Goal: Information Seeking & Learning: Learn about a topic

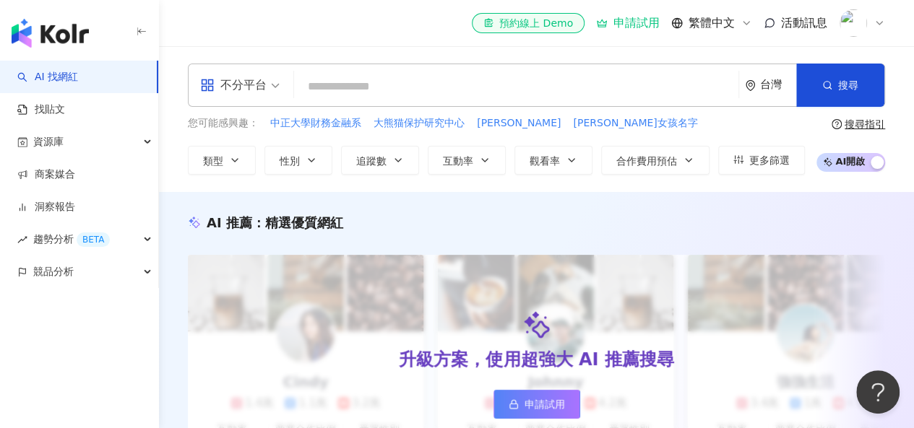
click at [515, 90] on input "search" at bounding box center [516, 86] width 433 height 27
click at [880, 20] on icon at bounding box center [879, 23] width 12 height 12
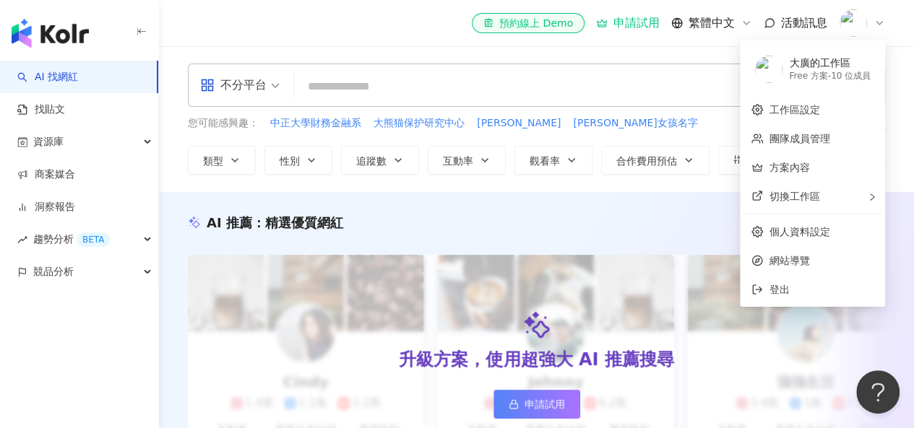
click at [880, 20] on icon at bounding box center [879, 23] width 12 height 12
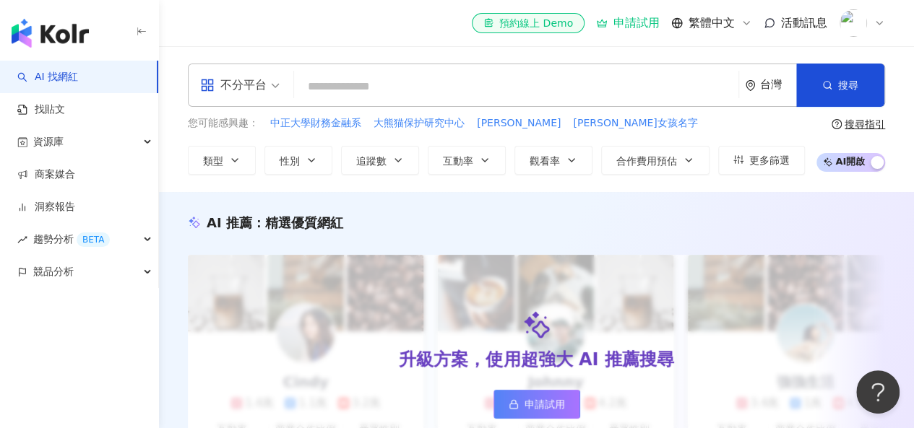
click at [870, 21] on div at bounding box center [862, 23] width 46 height 29
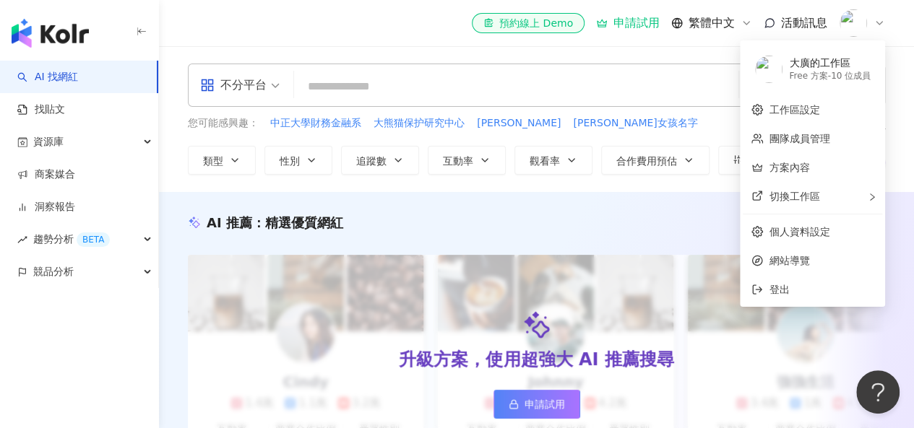
click at [870, 21] on div at bounding box center [862, 23] width 46 height 29
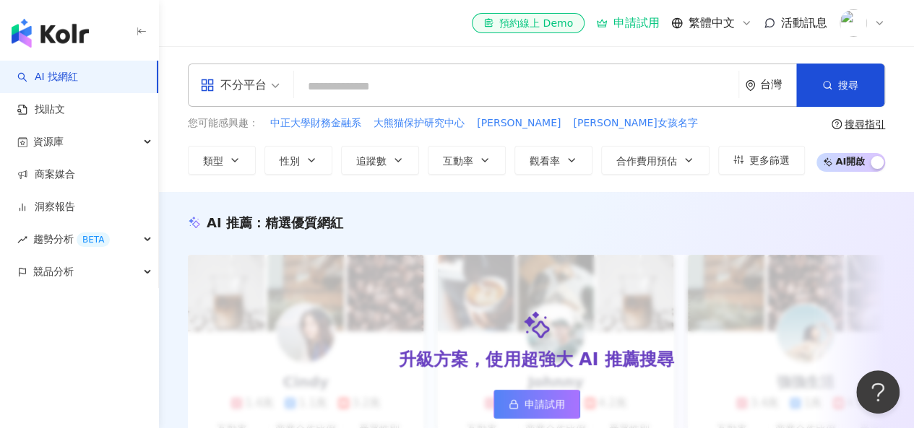
click at [509, 116] on div "您可能感興趣： 中正大學財務金融系 大熊猫保护研究中心 楊宸佳 尼娜女孩名字" at bounding box center [496, 124] width 617 height 16
click at [544, 90] on input "search" at bounding box center [516, 86] width 433 height 27
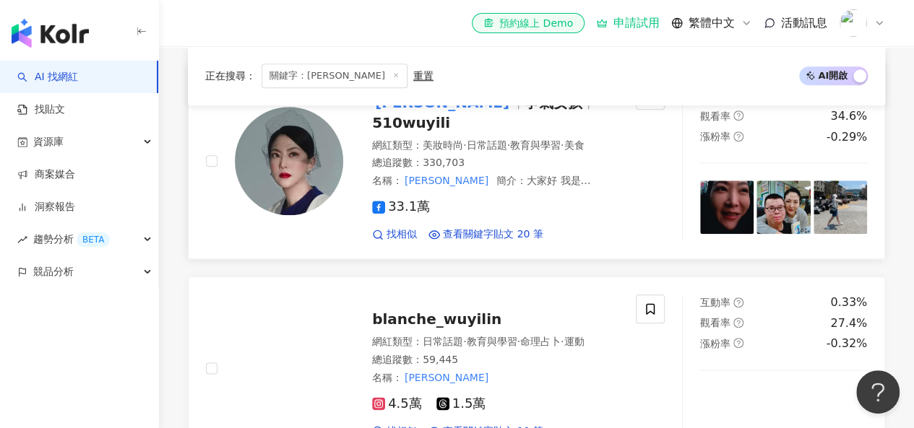
scroll to position [650, 0]
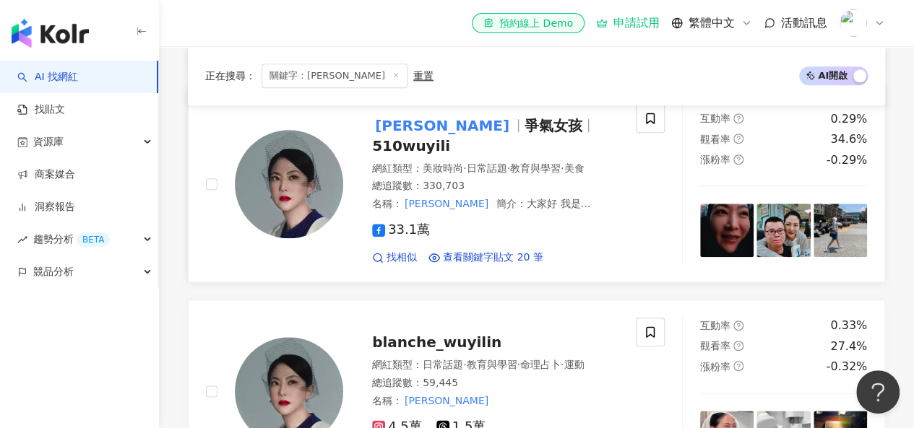
type input "***"
click at [450, 147] on span "510wuyili" at bounding box center [411, 145] width 78 height 17
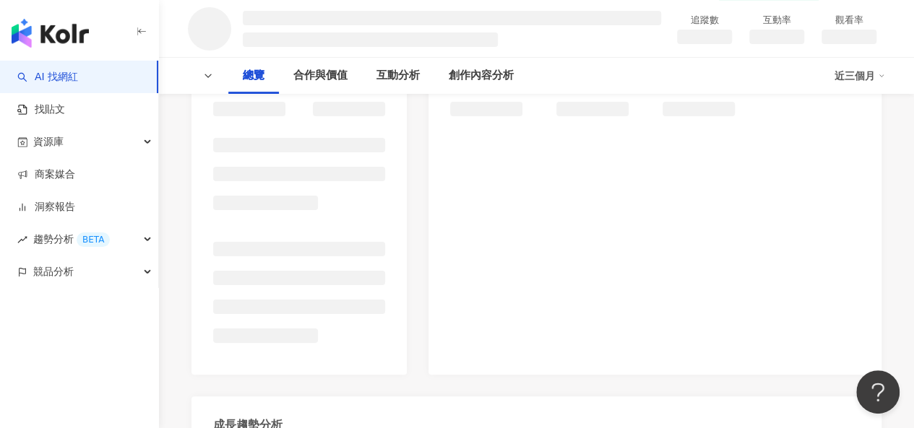
scroll to position [289, 0]
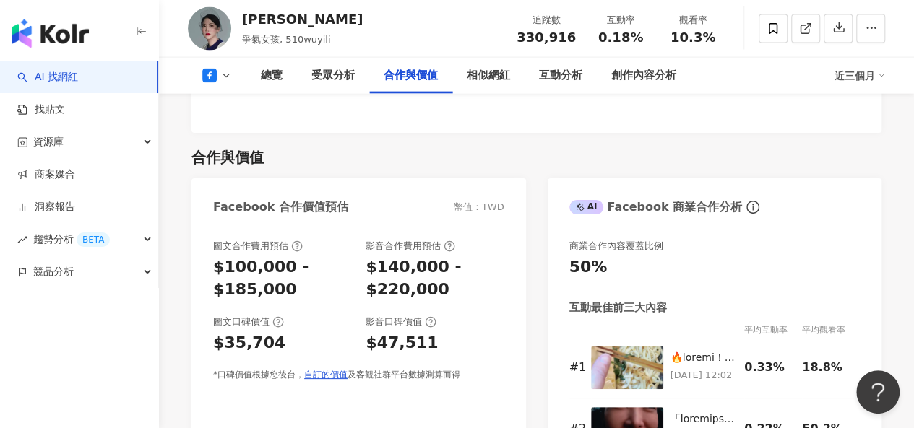
scroll to position [1688, 0]
